Goal: Check status: Check status

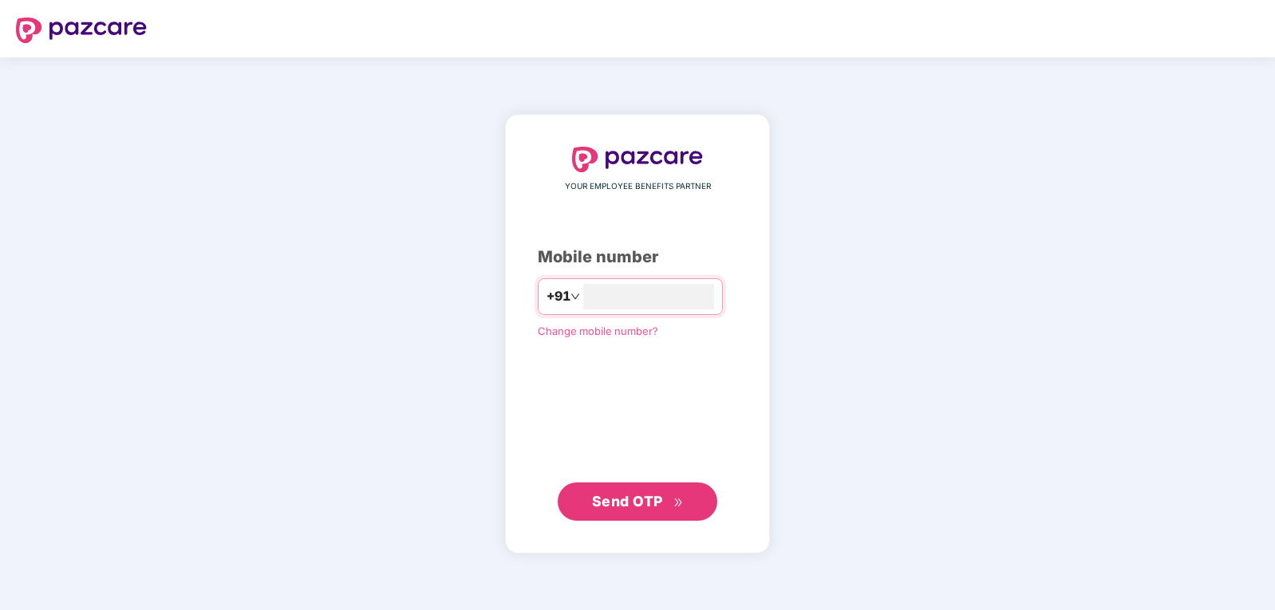
type input "**********"
click at [633, 483] on div "**********" at bounding box center [637, 334] width 199 height 373
click at [629, 488] on button "Send OTP" at bounding box center [638, 501] width 160 height 38
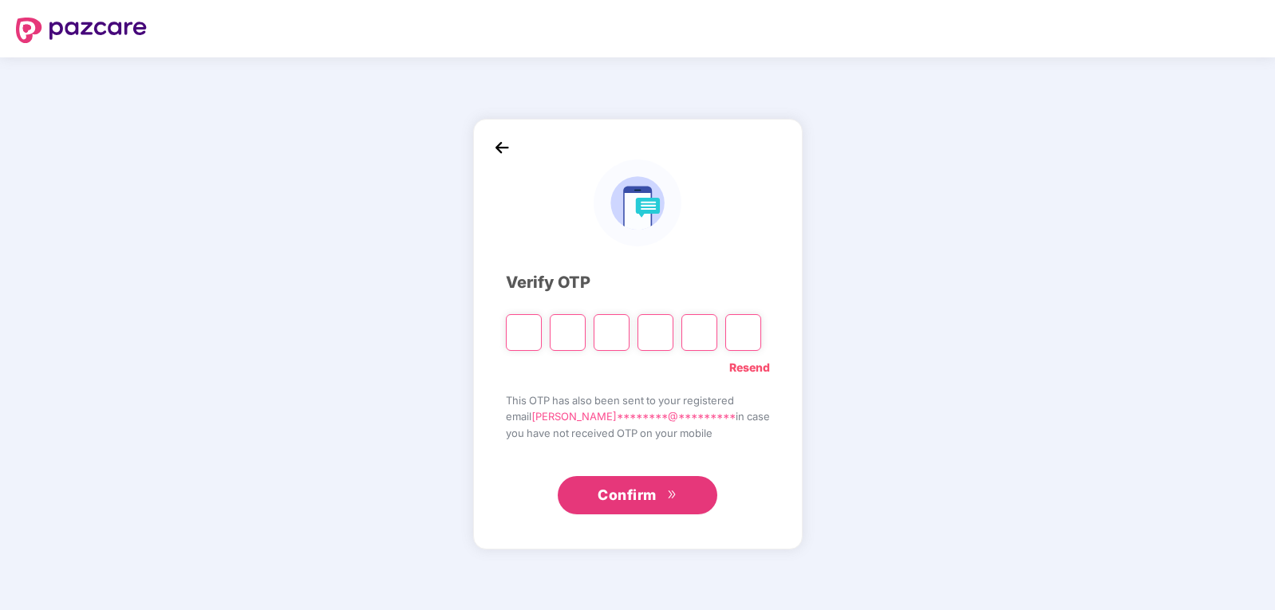
type input "*"
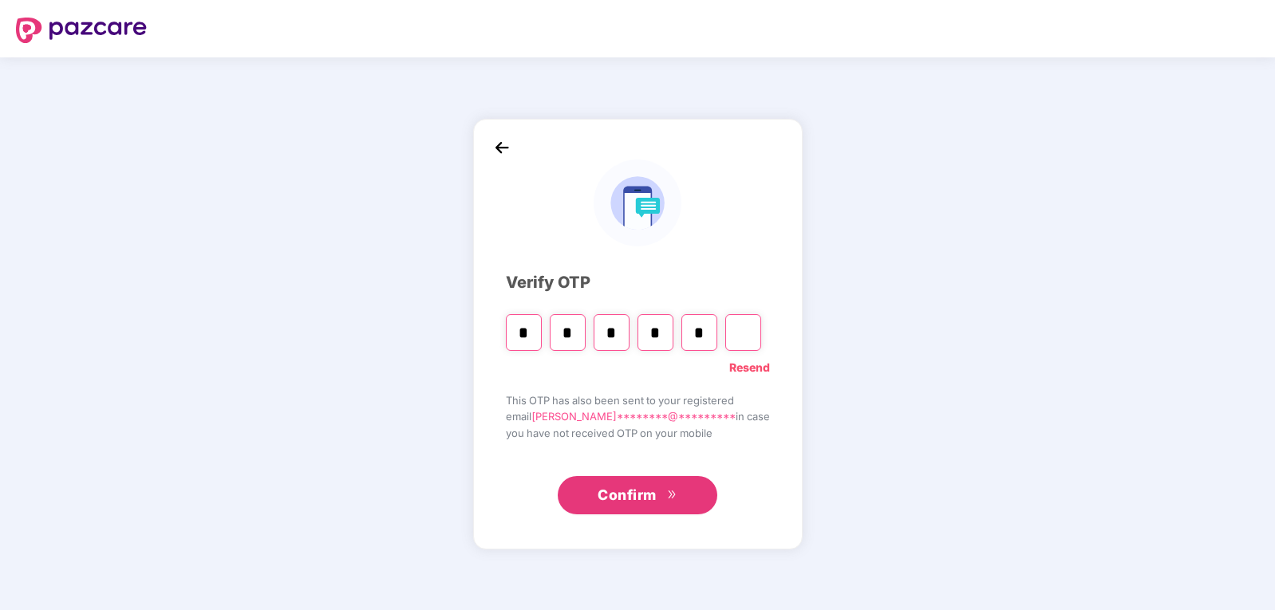
type input "*"
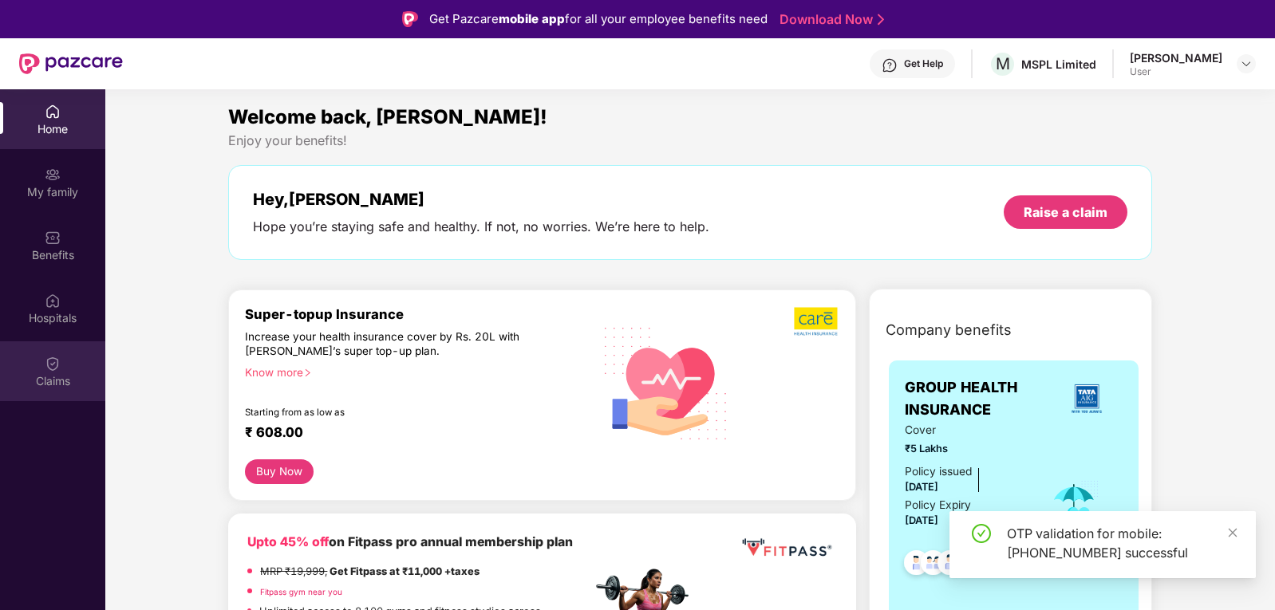
click at [49, 372] on div "Claims" at bounding box center [52, 372] width 105 height 60
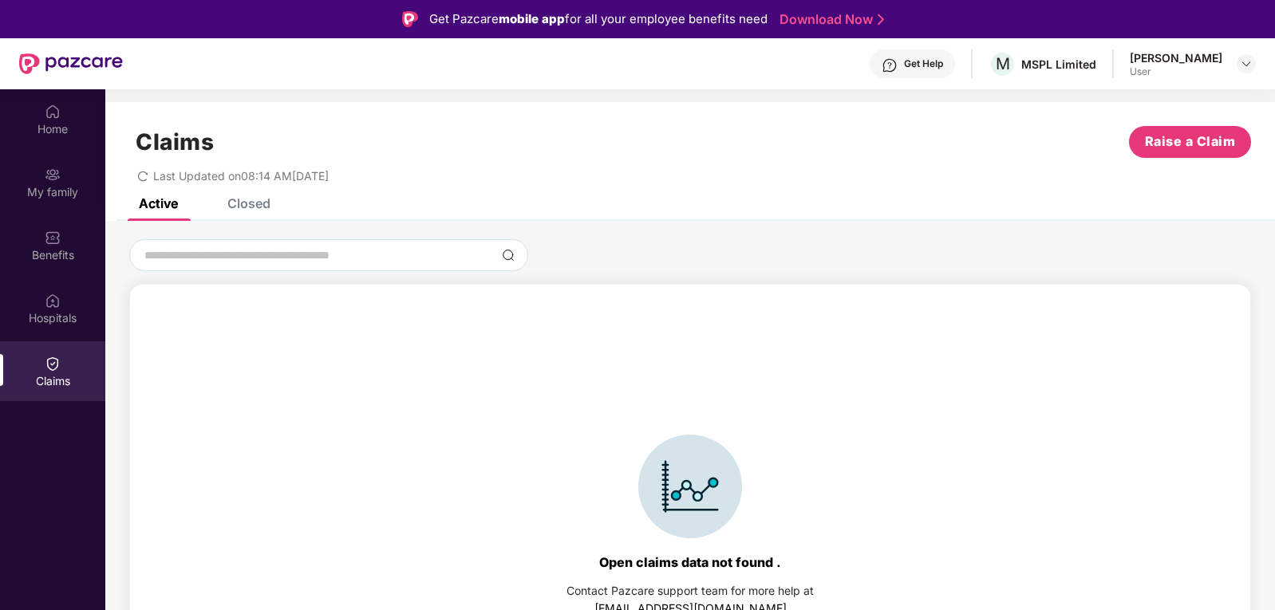
click at [251, 216] on div "Closed" at bounding box center [236, 203] width 67 height 35
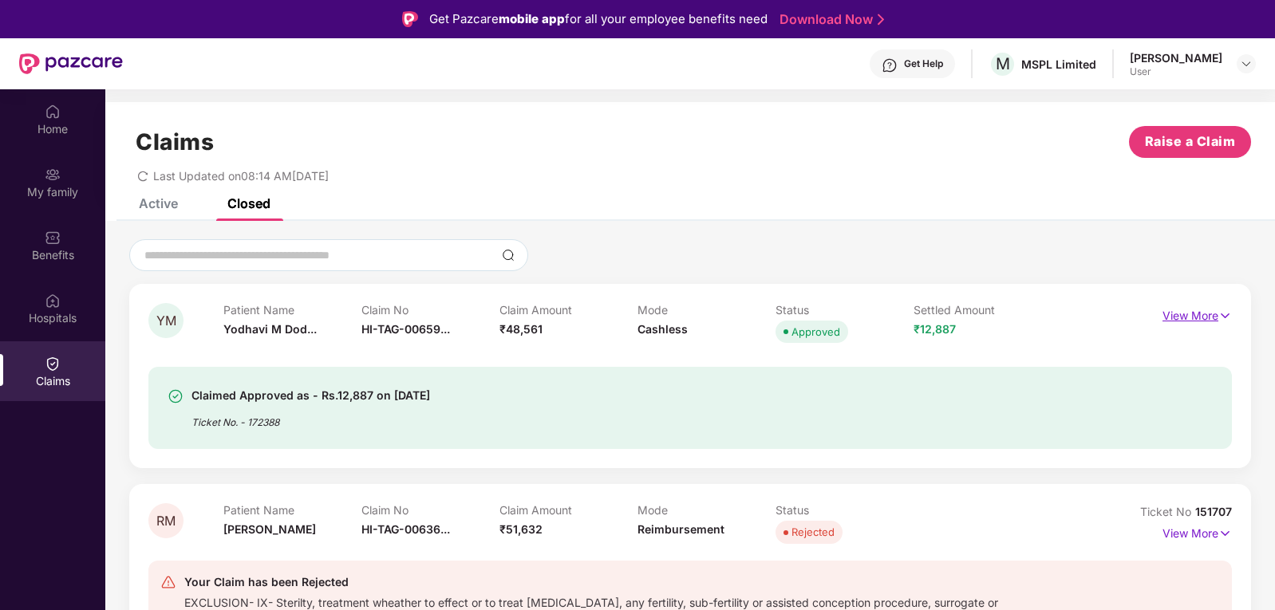
click at [1176, 314] on p "View More" at bounding box center [1197, 314] width 69 height 22
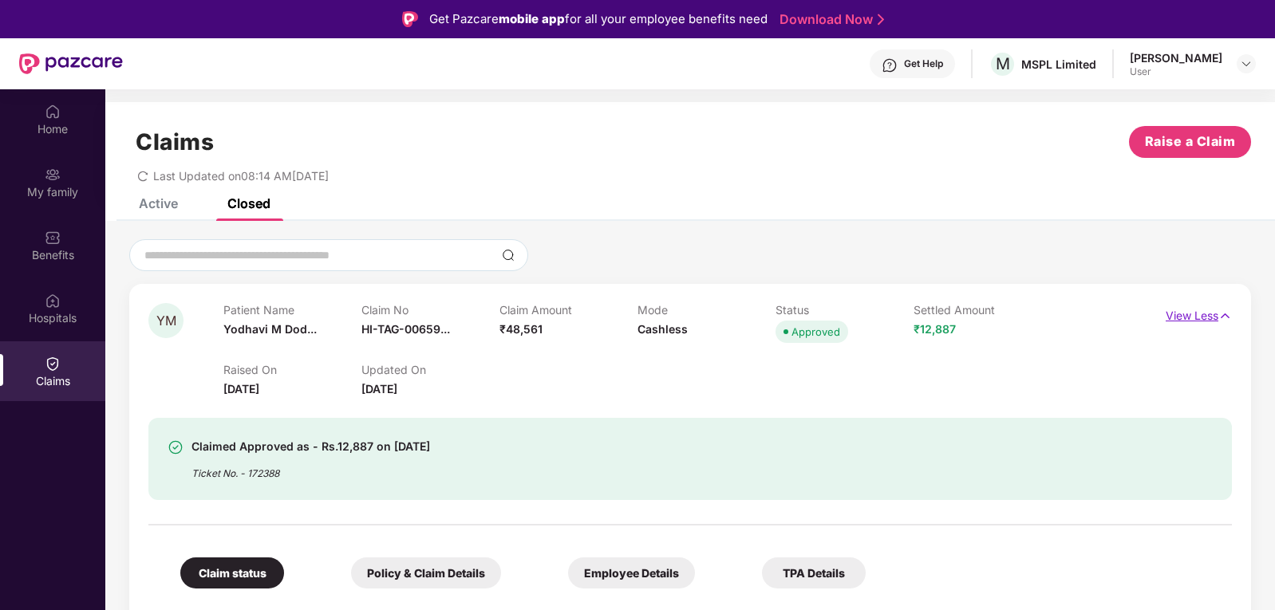
click at [1175, 314] on p "View Less" at bounding box center [1199, 314] width 66 height 22
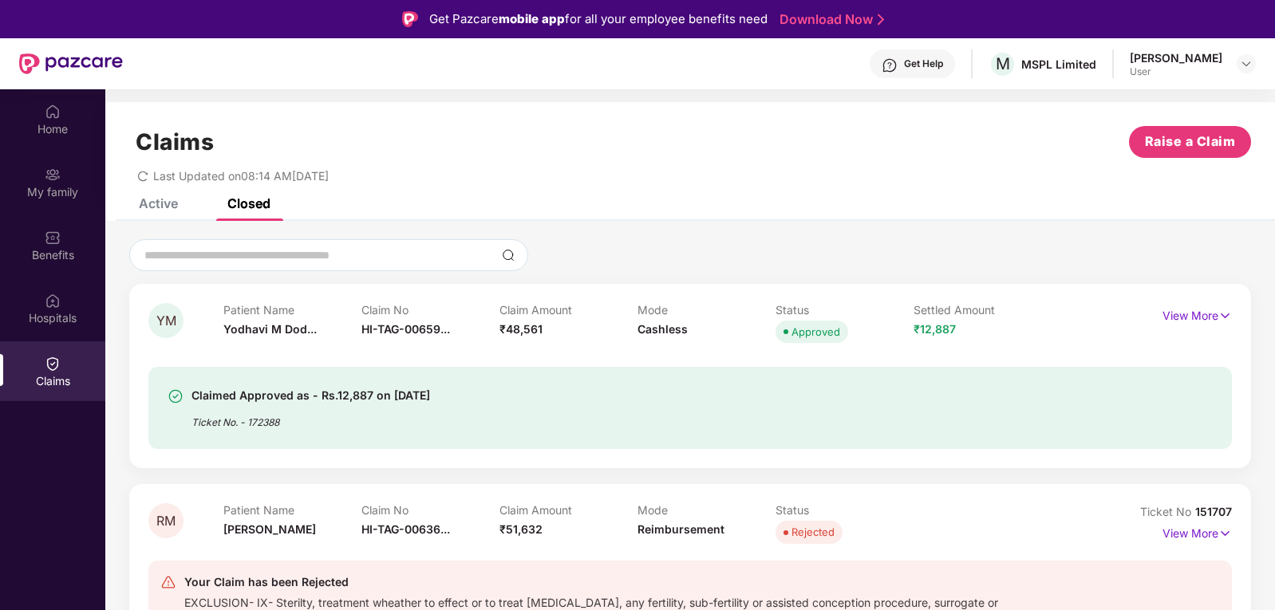
click at [545, 327] on div "Claim Amount ₹48,561" at bounding box center [568, 325] width 138 height 44
click at [1169, 316] on p "View More" at bounding box center [1197, 314] width 69 height 22
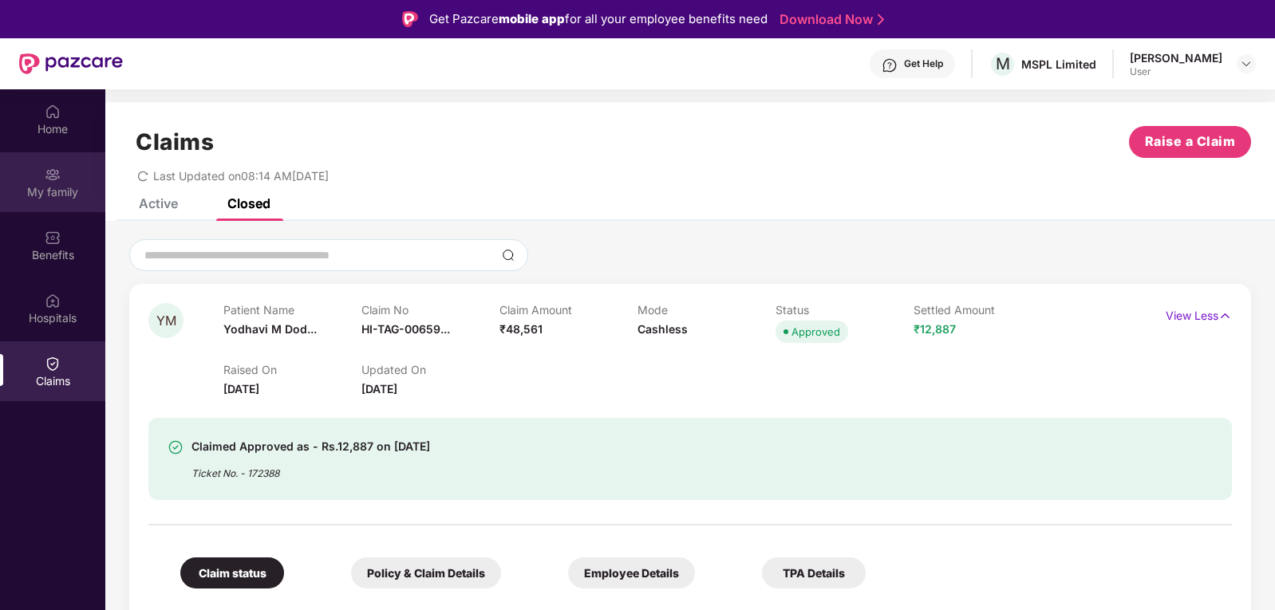
click at [46, 177] on img at bounding box center [53, 175] width 16 height 16
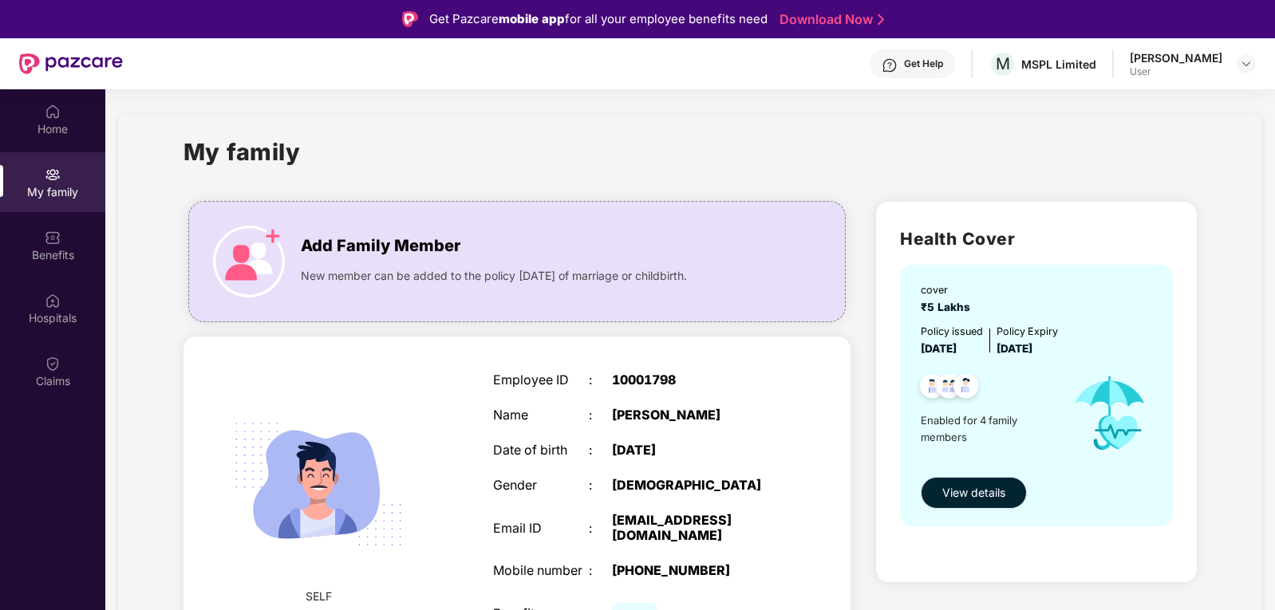
click at [976, 492] on span "View details" at bounding box center [973, 493] width 63 height 18
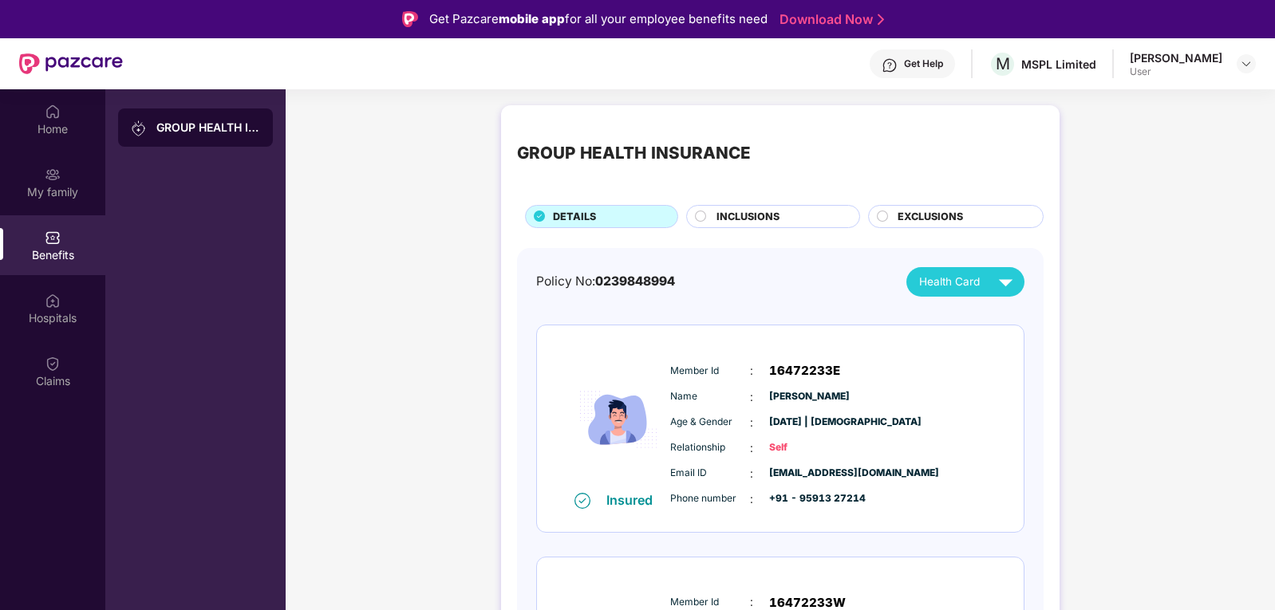
click at [784, 223] on div "INCLUSIONS" at bounding box center [780, 218] width 143 height 18
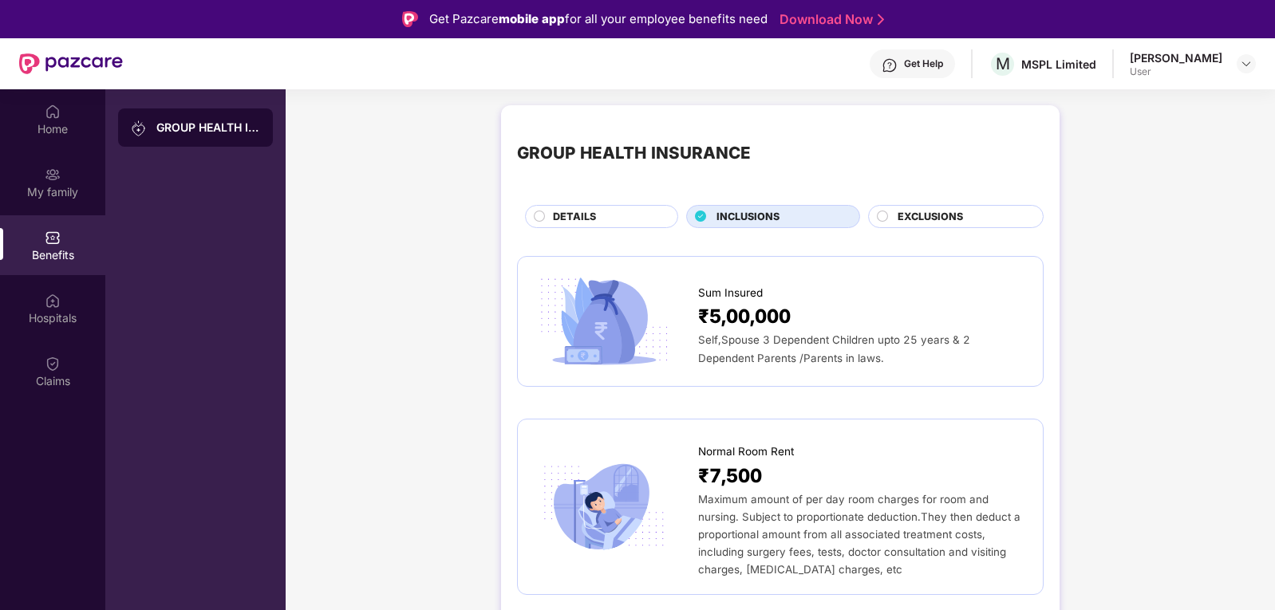
click at [933, 227] on div "EXCLUSIONS" at bounding box center [962, 218] width 145 height 18
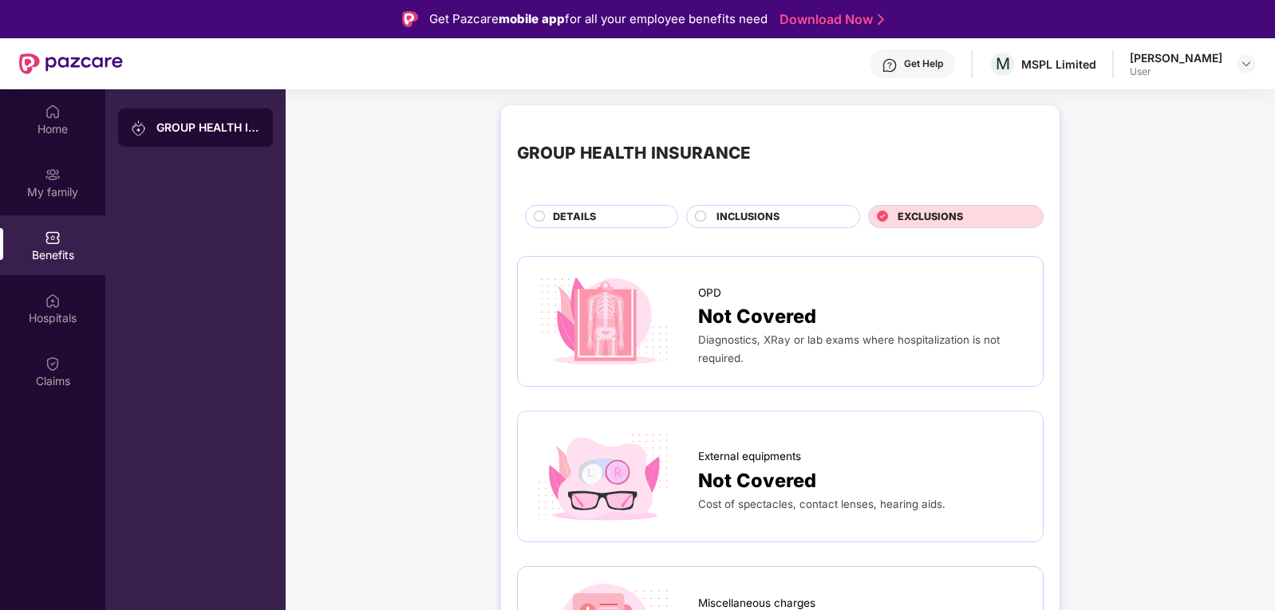
click at [749, 219] on span "INCLUSIONS" at bounding box center [748, 217] width 63 height 16
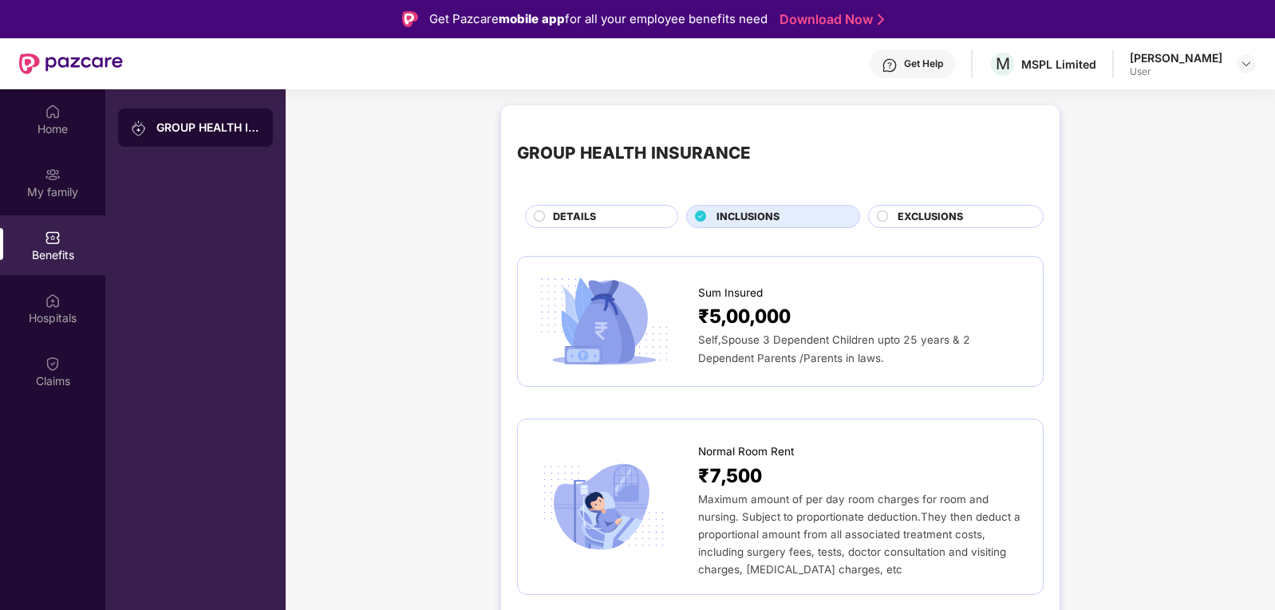
drag, startPoint x: 945, startPoint y: 222, endPoint x: 863, endPoint y: 221, distance: 82.2
click at [944, 222] on span "EXCLUSIONS" at bounding box center [930, 217] width 65 height 16
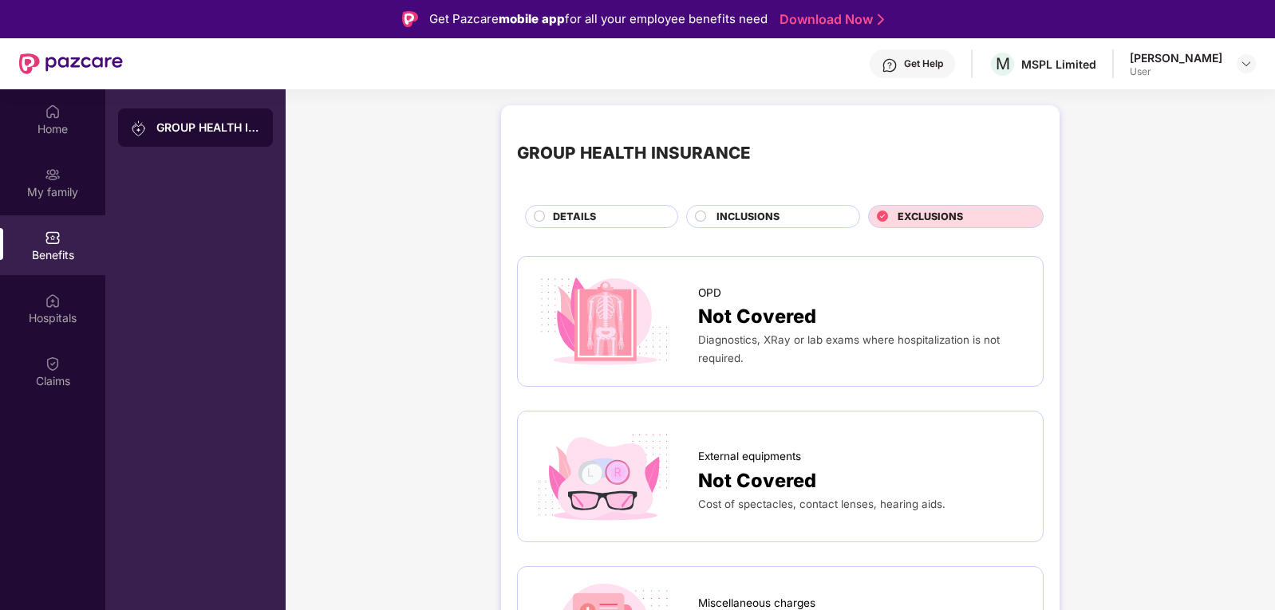
click at [599, 207] on div "DETAILS" at bounding box center [601, 216] width 153 height 23
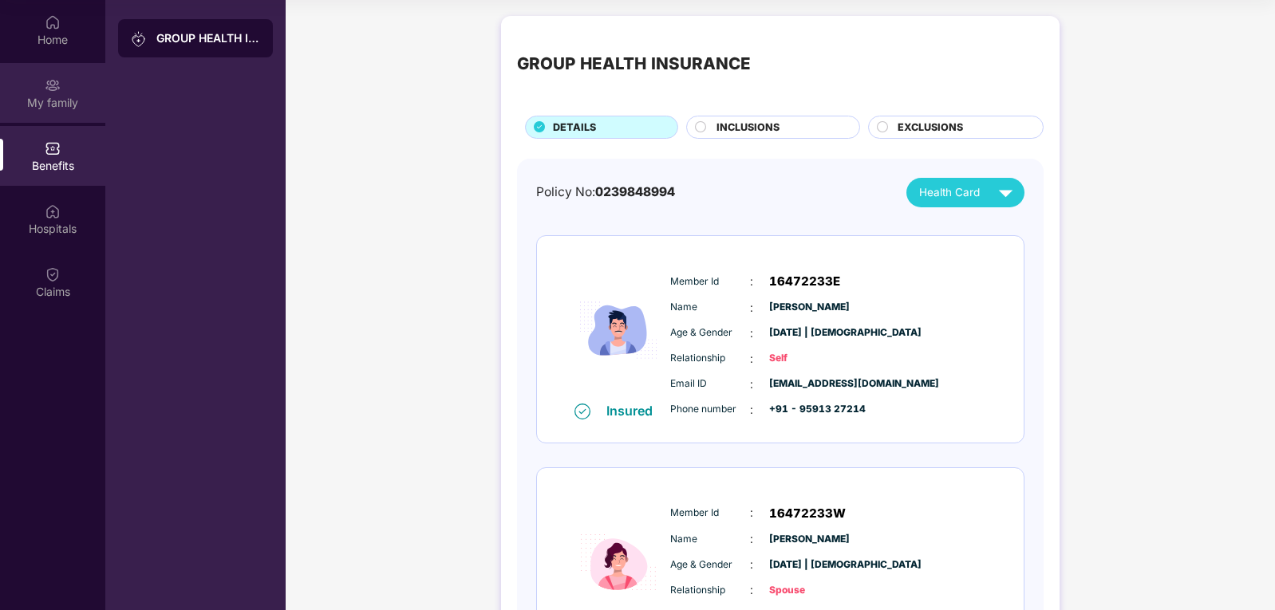
click at [80, 106] on div "My family" at bounding box center [52, 103] width 105 height 16
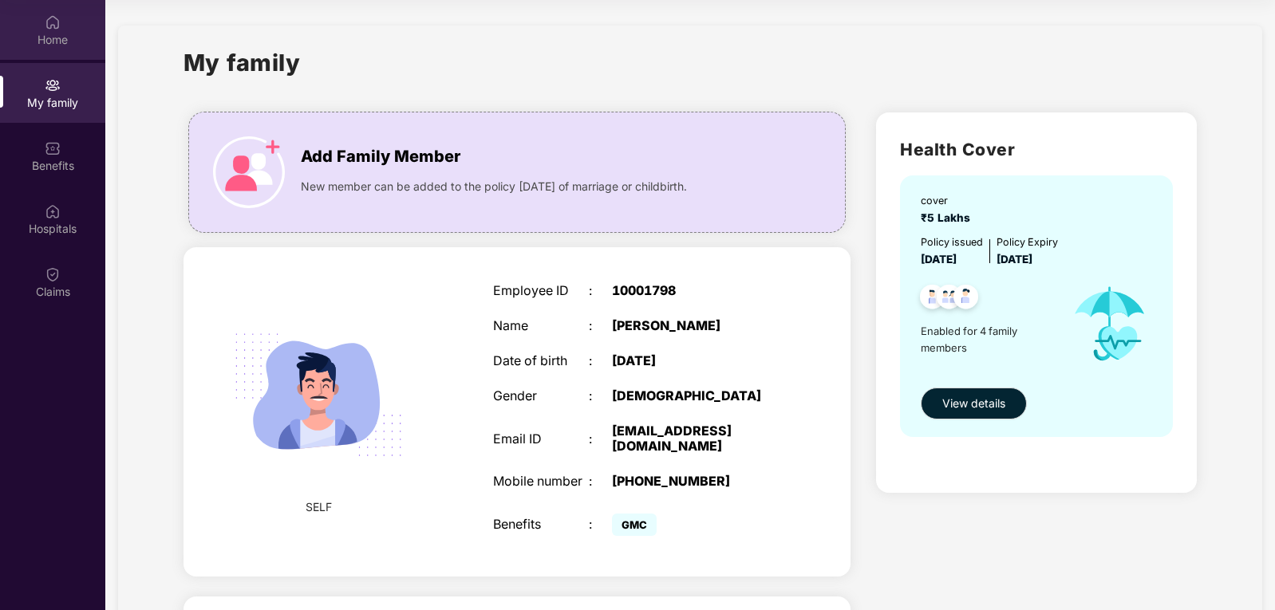
click at [61, 37] on div "Home" at bounding box center [52, 40] width 105 height 16
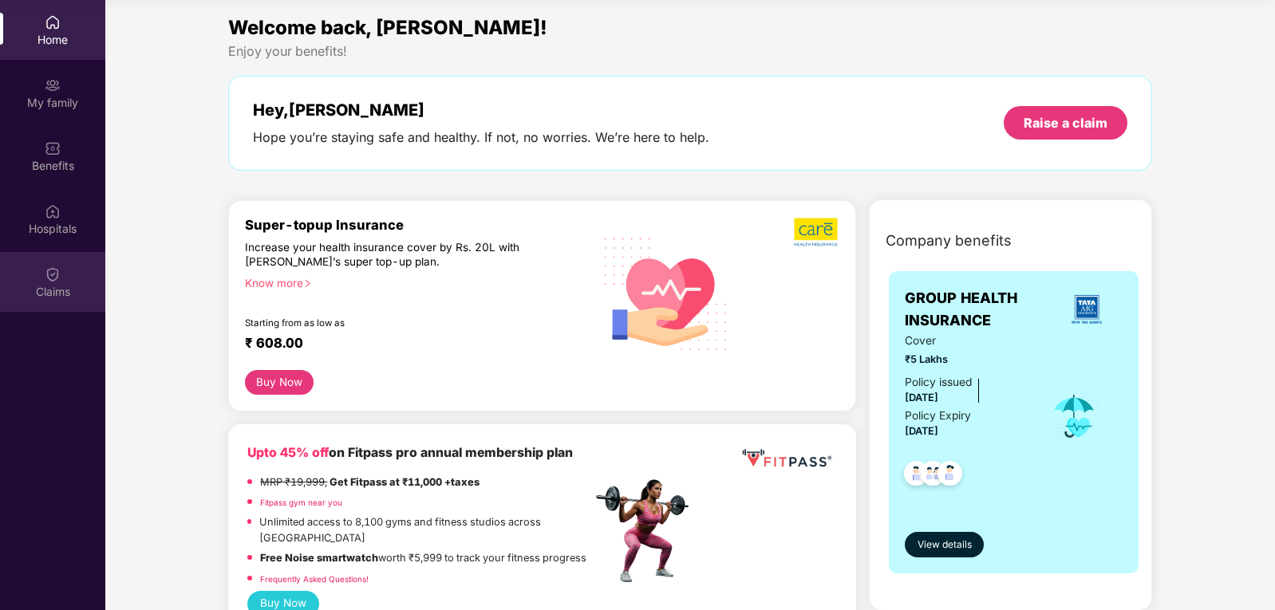
click at [45, 298] on div "Claims" at bounding box center [52, 292] width 105 height 16
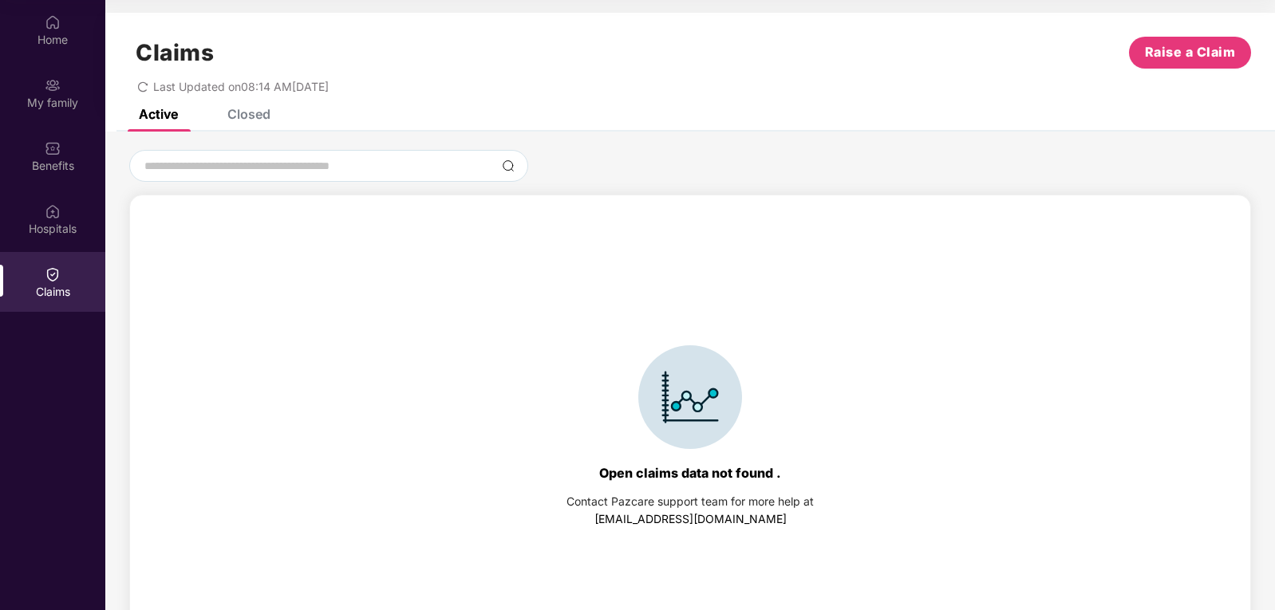
click at [250, 114] on div "Closed" at bounding box center [248, 114] width 43 height 16
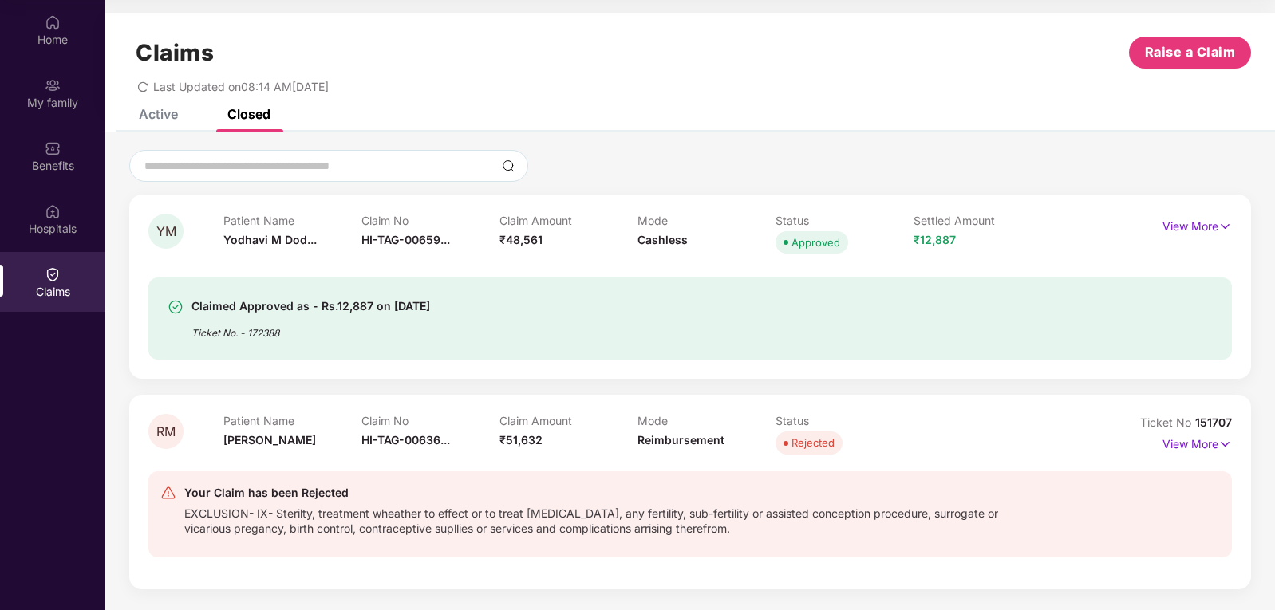
click at [157, 122] on div "Active" at bounding box center [146, 114] width 63 height 35
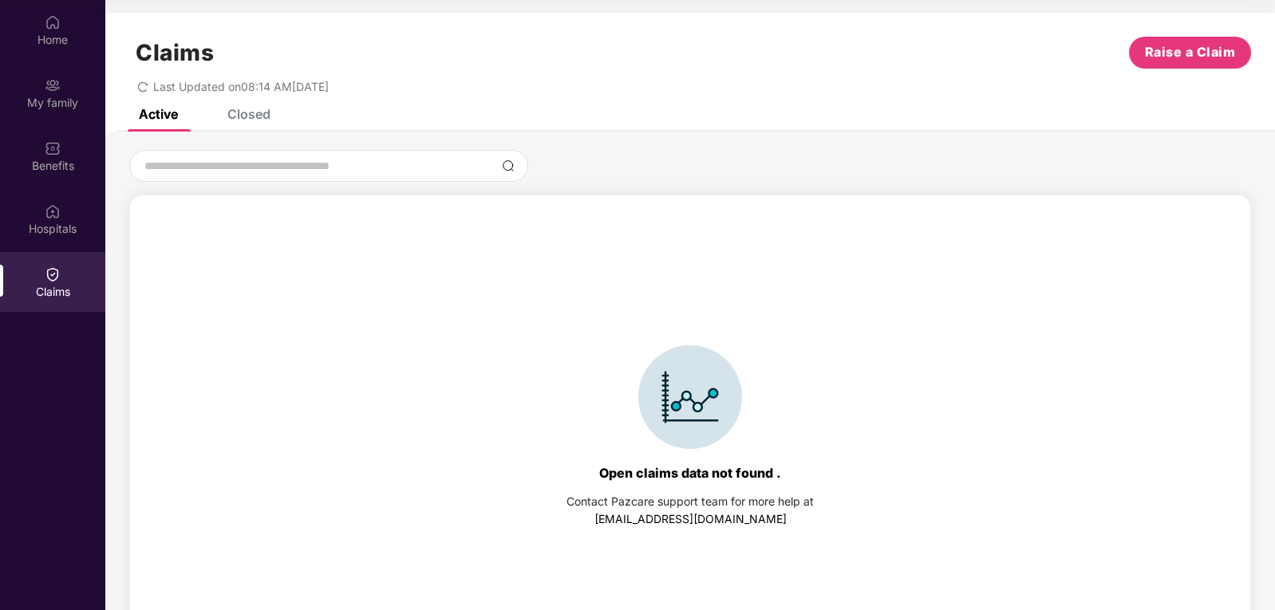
click at [139, 86] on icon "redo" at bounding box center [142, 86] width 11 height 11
click at [56, 215] on img at bounding box center [53, 211] width 16 height 16
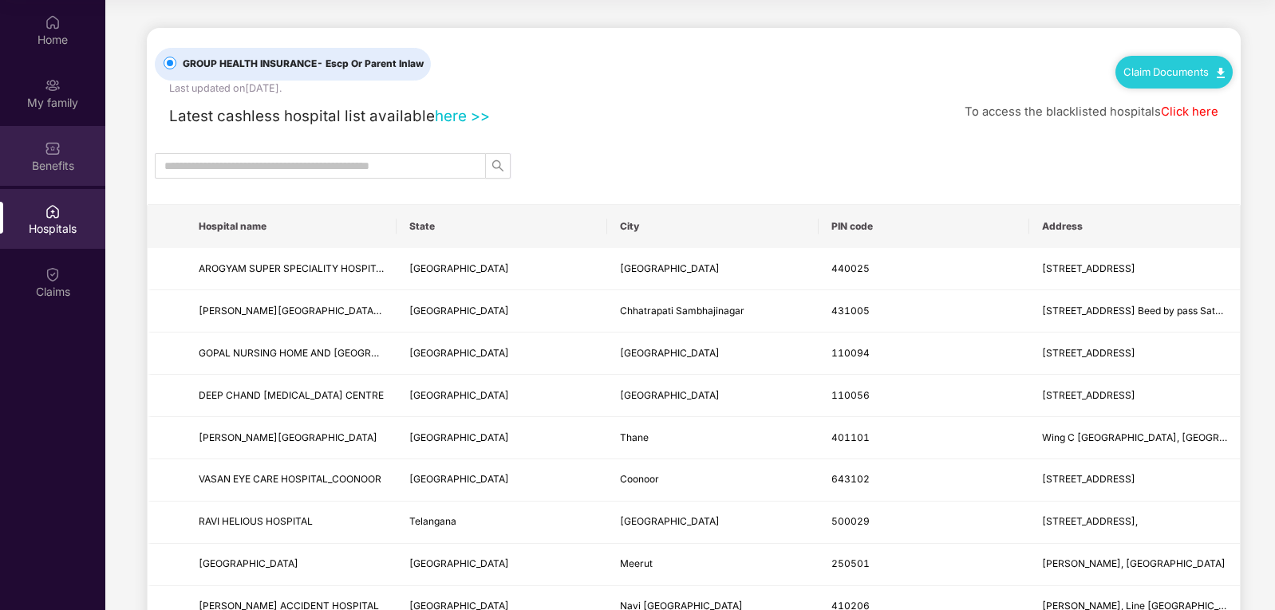
click at [53, 165] on div "Benefits" at bounding box center [52, 166] width 105 height 16
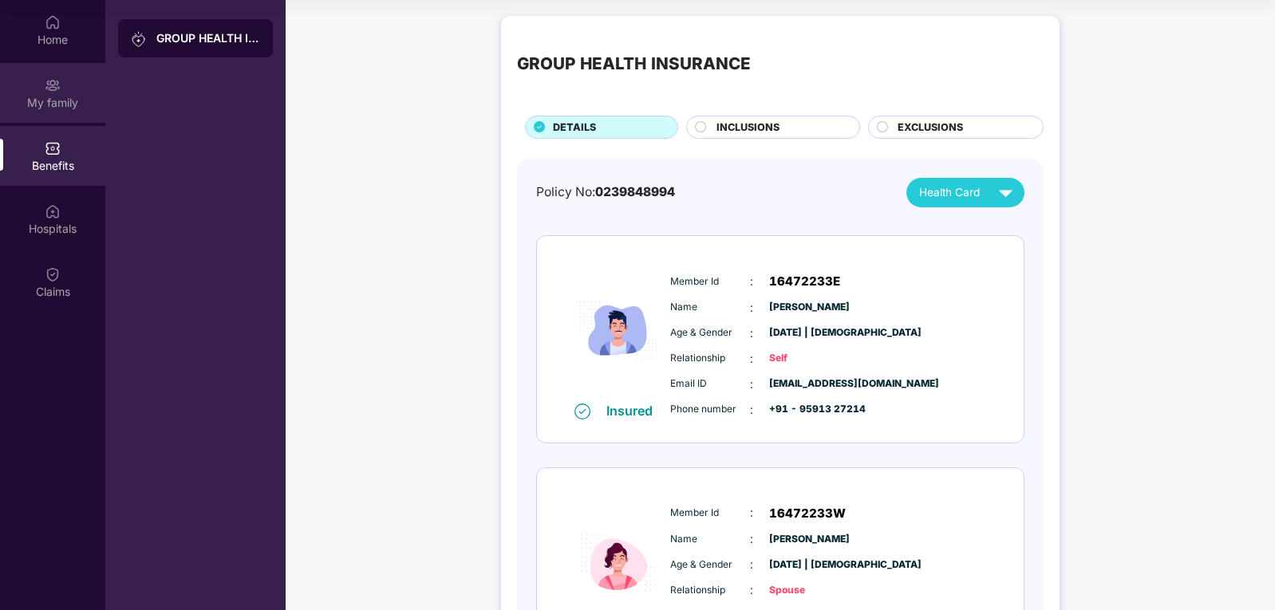
click at [66, 99] on div "My family" at bounding box center [52, 103] width 105 height 16
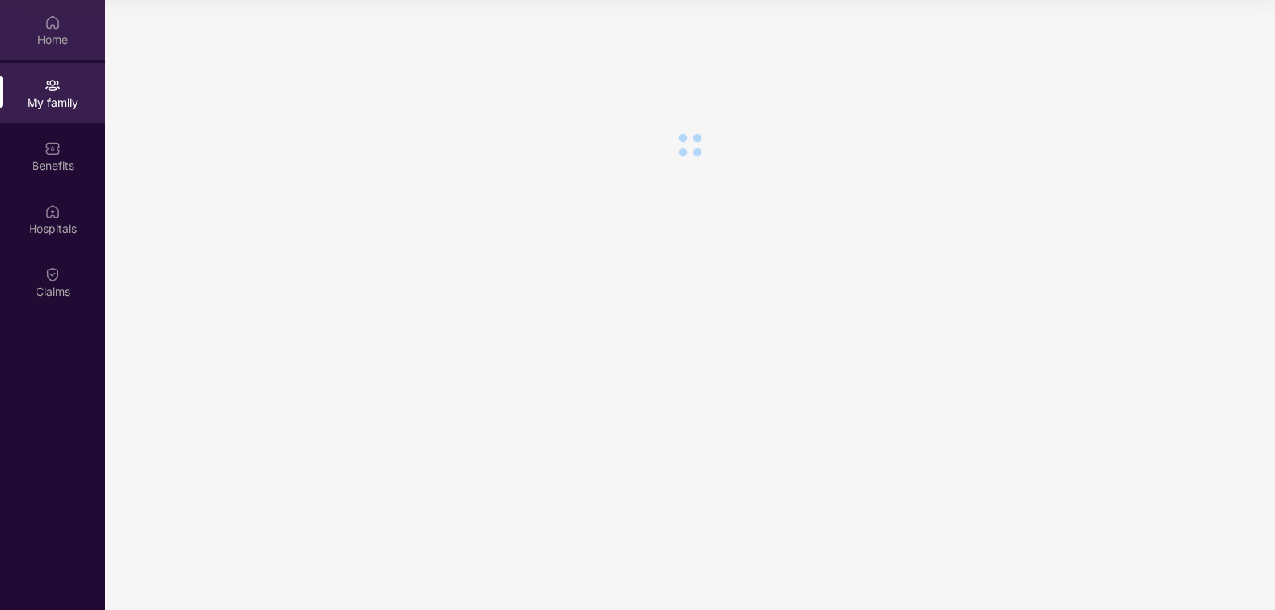
click at [81, 56] on div "Home" at bounding box center [52, 30] width 105 height 60
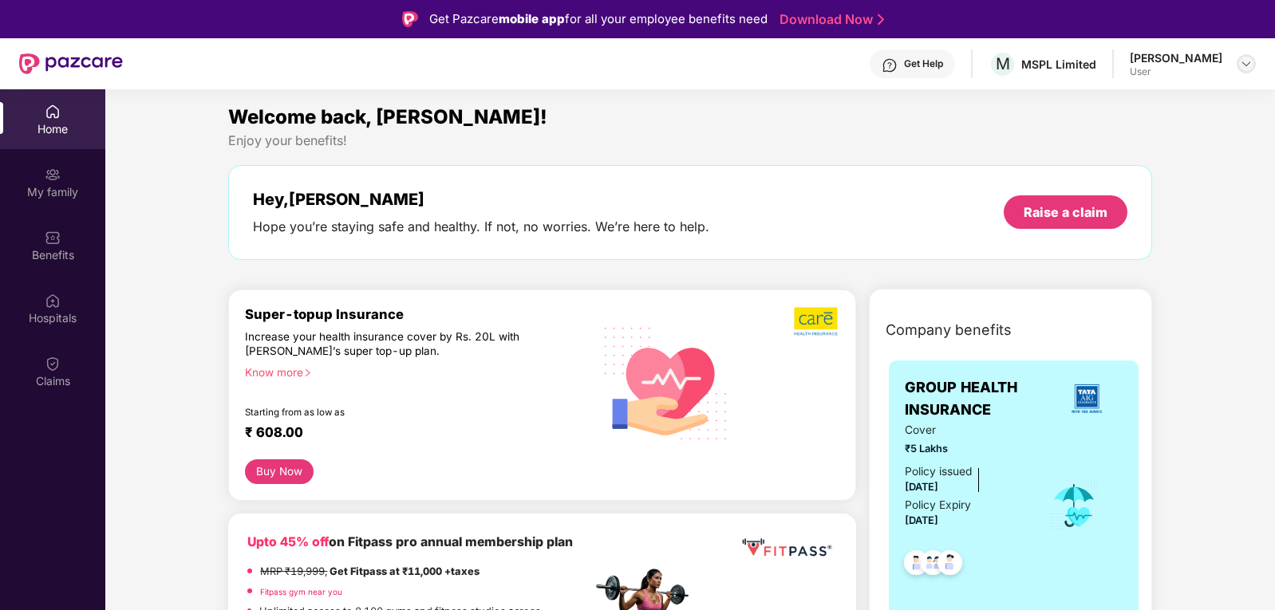
click at [1242, 68] on img at bounding box center [1246, 63] width 13 height 13
click at [1103, 104] on div "Logout" at bounding box center [1171, 101] width 207 height 31
